Goal: Transaction & Acquisition: Purchase product/service

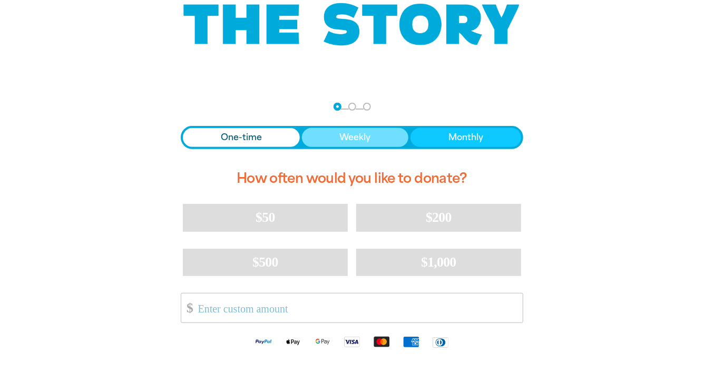
click at [350, 145] on button "Weekly" at bounding box center [355, 137] width 107 height 19
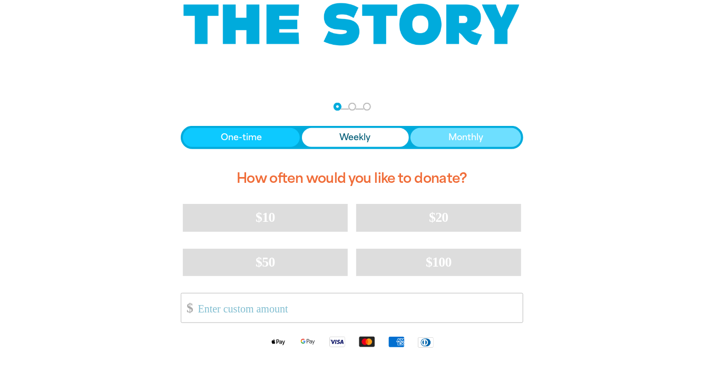
click at [425, 144] on button "Monthly" at bounding box center [466, 137] width 111 height 19
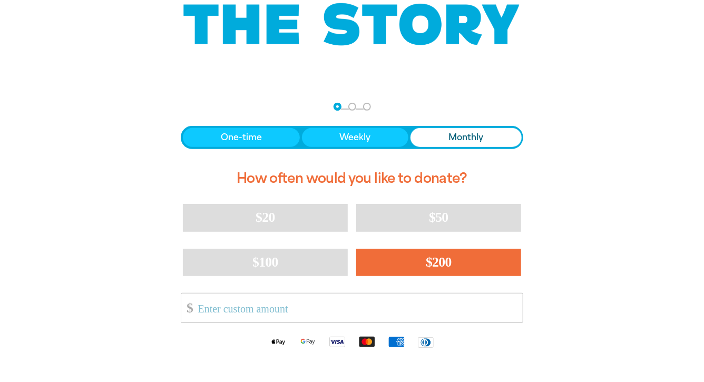
click at [421, 267] on button "$200" at bounding box center [438, 262] width 165 height 27
select select "AU"
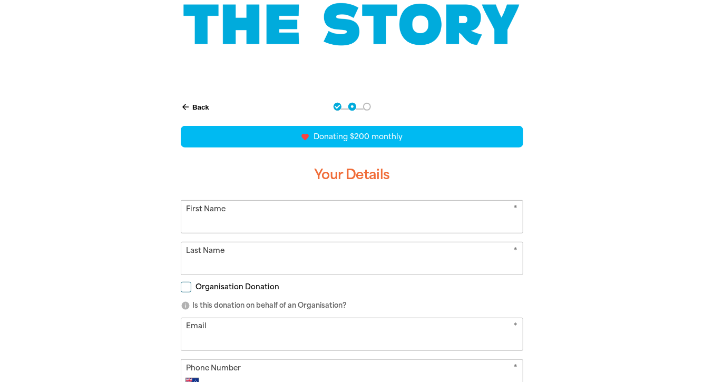
click at [182, 102] on icon "arrow_back" at bounding box center [185, 106] width 9 height 9
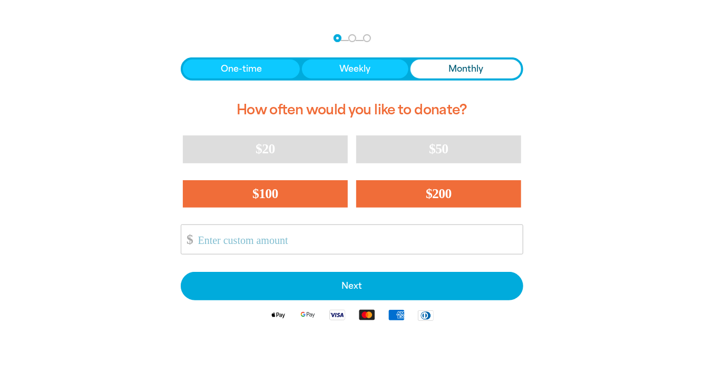
scroll to position [218, 0]
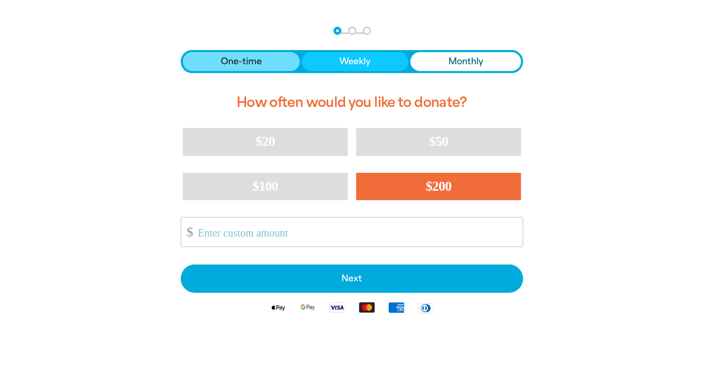
click at [238, 63] on span "One-time" at bounding box center [241, 61] width 41 height 13
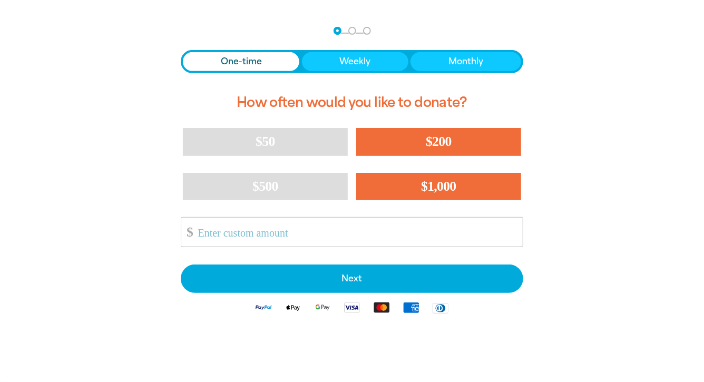
click at [463, 192] on button "$1,000" at bounding box center [438, 186] width 165 height 27
select select "AU"
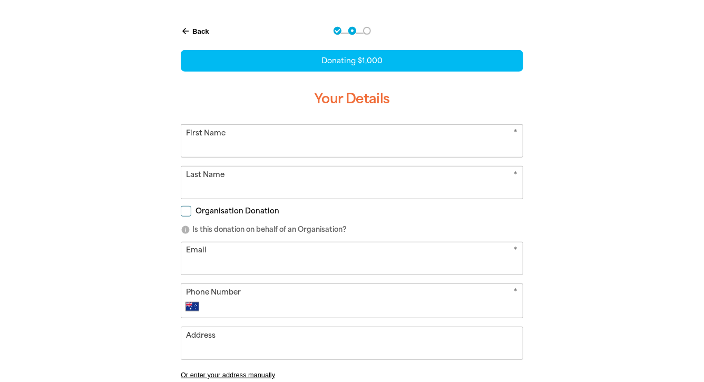
click at [200, 35] on button "arrow_back Back" at bounding box center [195, 31] width 37 height 18
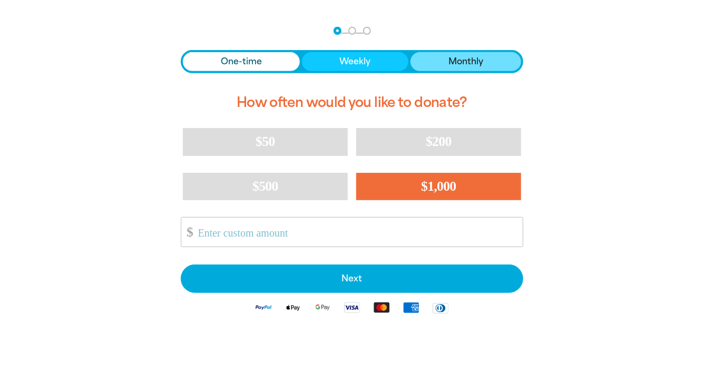
click at [468, 56] on span "Monthly" at bounding box center [465, 61] width 35 height 13
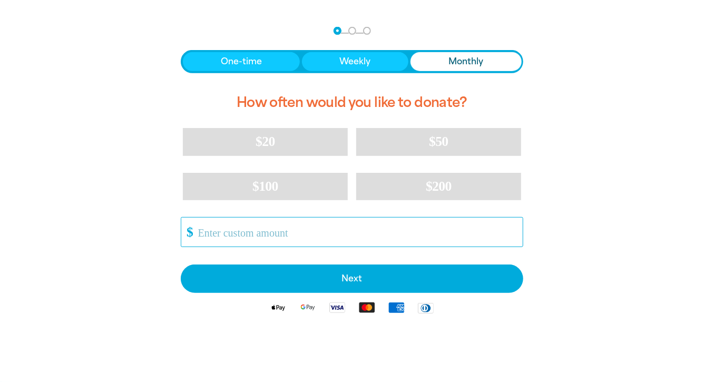
click at [382, 235] on input "Other Amount" at bounding box center [357, 232] width 332 height 29
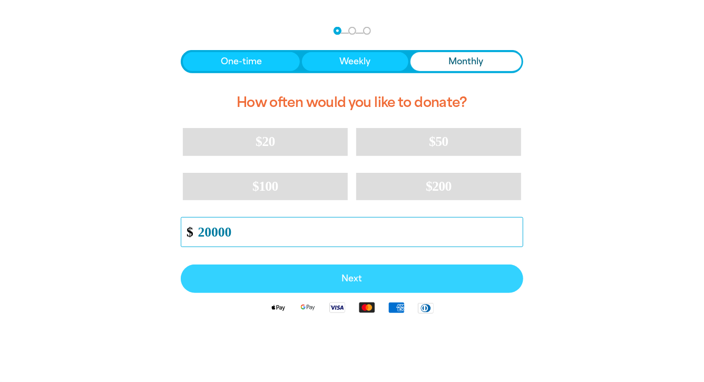
type input "20000"
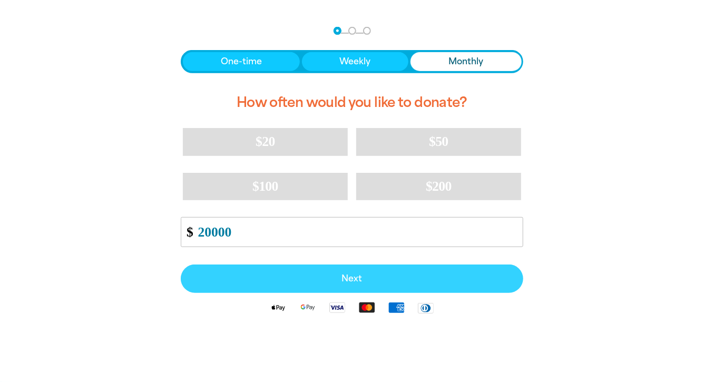
click at [351, 275] on span "Next" at bounding box center [351, 279] width 319 height 8
select select "AU"
